Goal: Task Accomplishment & Management: Complete application form

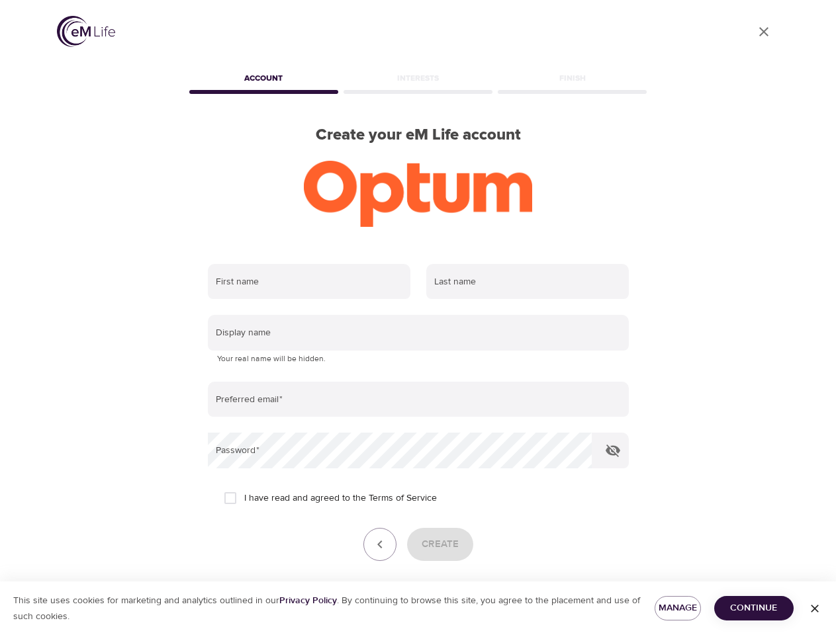
click at [309, 282] on input "text" at bounding box center [309, 282] width 203 height 36
click at [528, 282] on input "text" at bounding box center [527, 282] width 203 height 36
click at [418, 333] on input "text" at bounding box center [418, 333] width 421 height 36
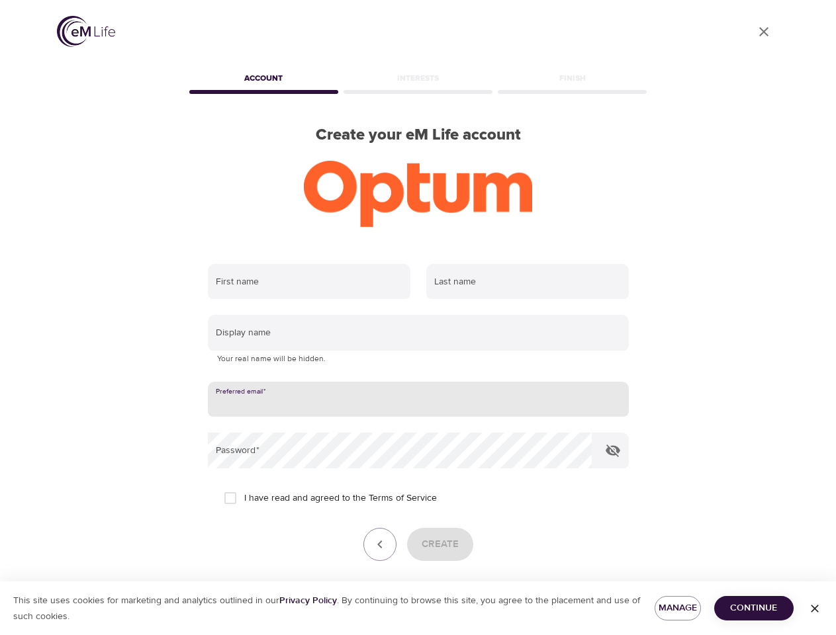
click at [418, 400] on input "email" at bounding box center [418, 400] width 421 height 36
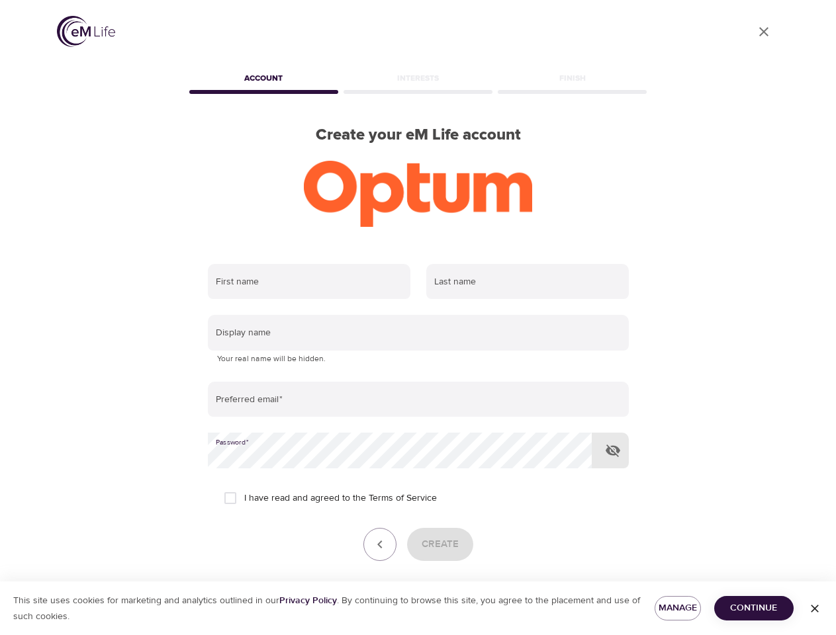
click at [613, 451] on icon "button" at bounding box center [613, 451] width 16 height 16
click at [380, 545] on icon "button" at bounding box center [380, 545] width 16 height 16
click at [440, 545] on div "Create" at bounding box center [418, 544] width 421 height 33
click at [678, 608] on span "Manage" at bounding box center [677, 608] width 25 height 17
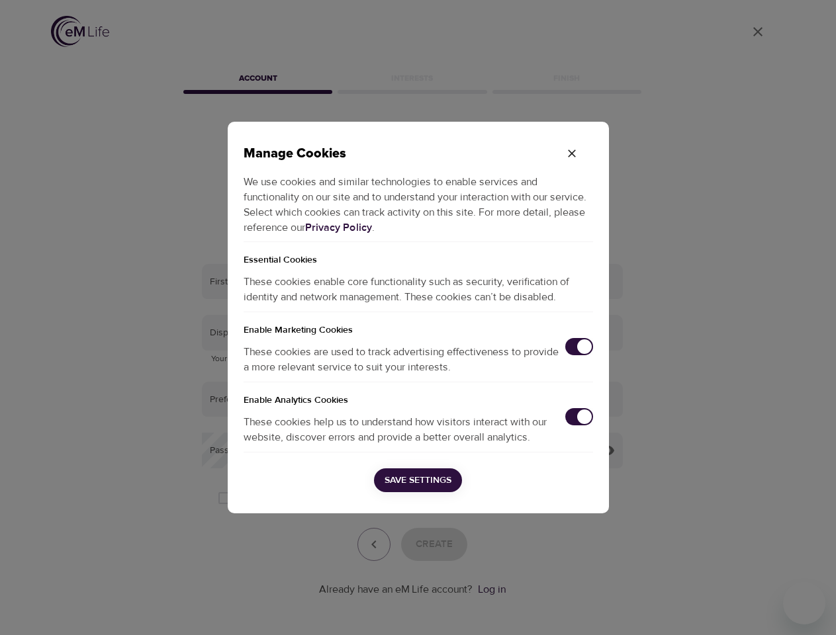
click at [754, 608] on div "Manage Cookies We use cookies and similar technologies to enable services and f…" at bounding box center [418, 317] width 836 height 635
